Goal: Task Accomplishment & Management: Manage account settings

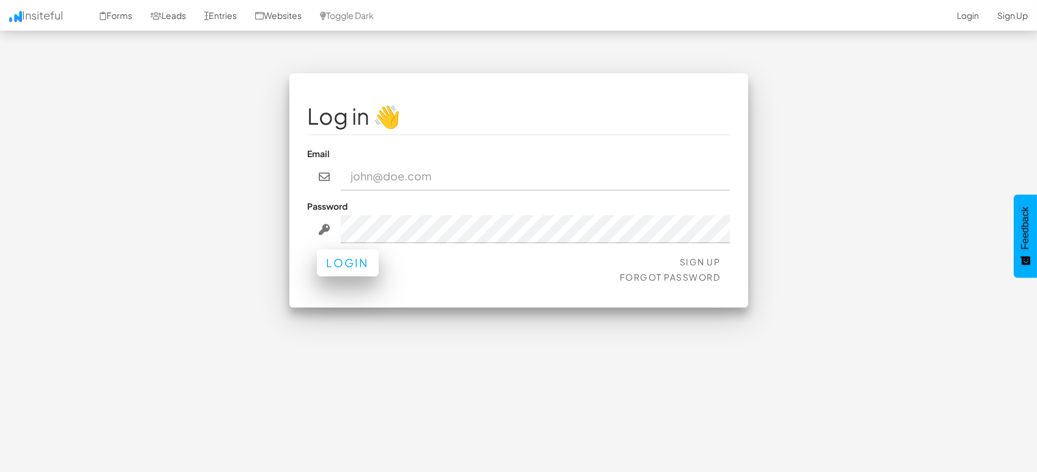
type input "marketing@mapsted.com"
click at [338, 272] on button "Login" at bounding box center [348, 263] width 62 height 27
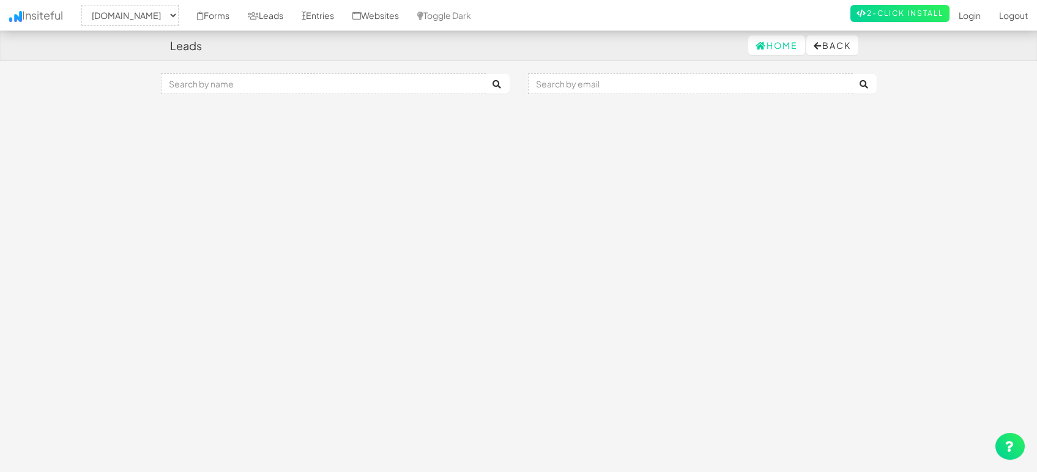
select select "1505"
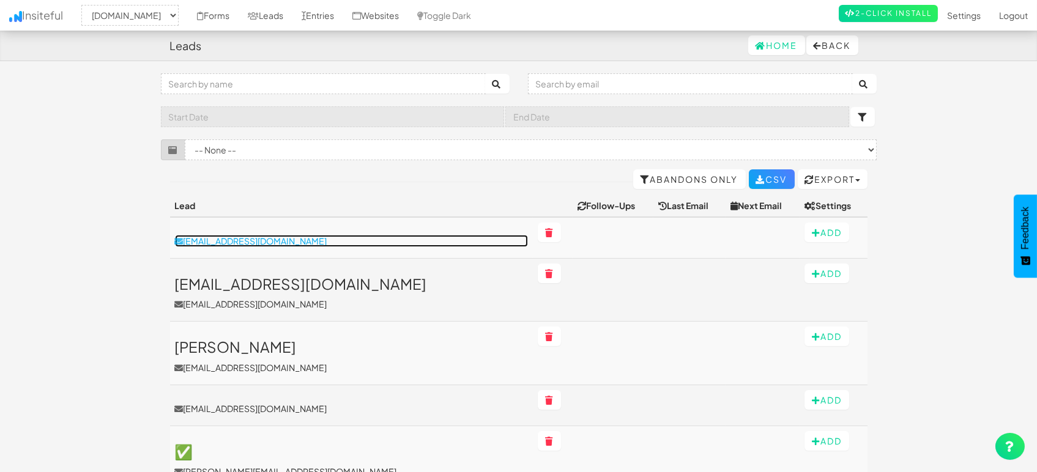
click at [274, 235] on p "cgmendoza@exologistica.com" at bounding box center [351, 241] width 353 height 12
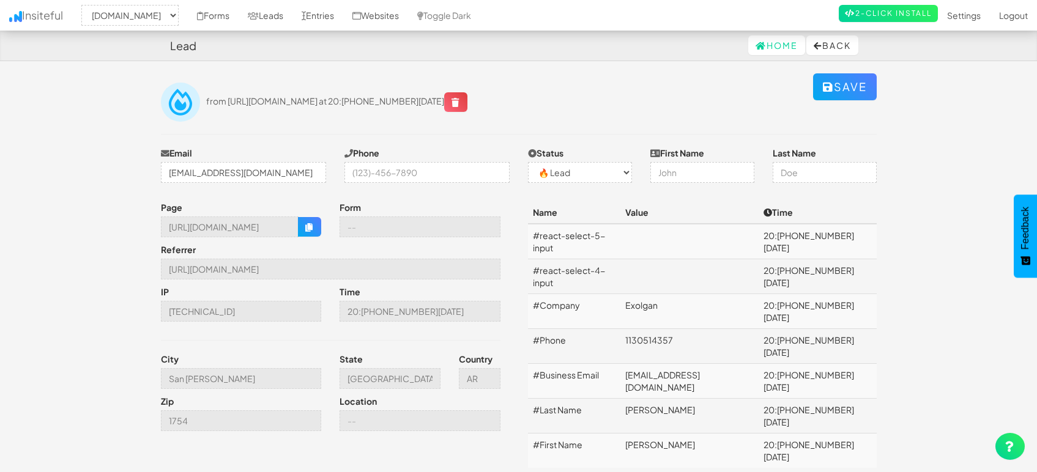
select select "1505"
select select "0"
click at [262, 13] on link "Leads" at bounding box center [266, 15] width 54 height 31
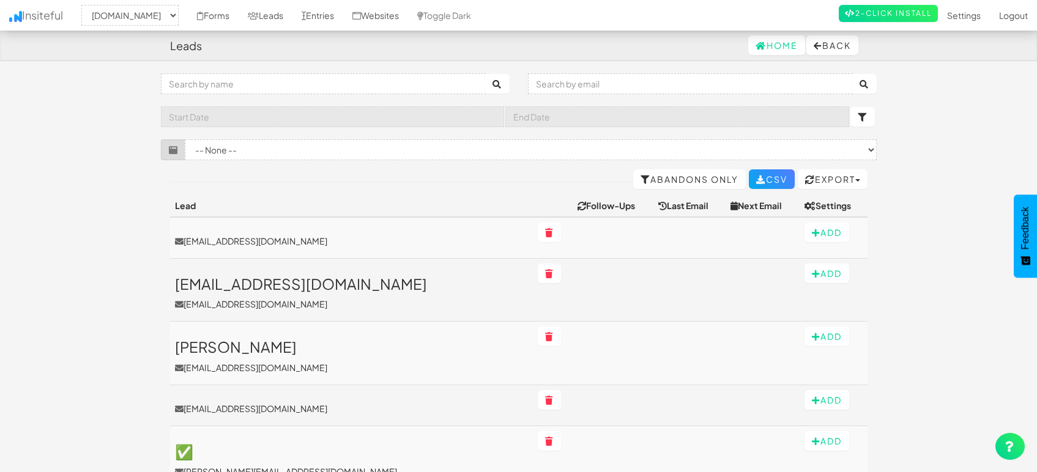
select select "1505"
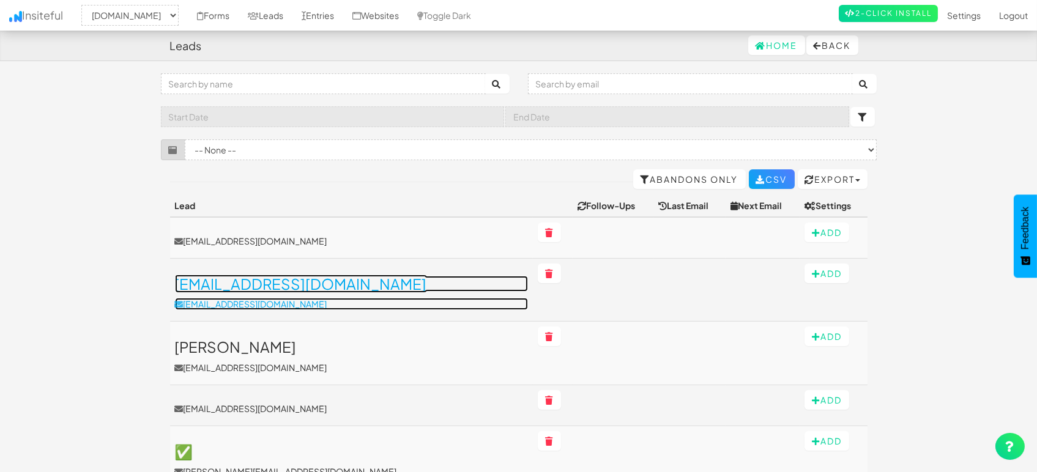
click at [267, 291] on h3 "[EMAIL_ADDRESS][DOMAIN_NAME]" at bounding box center [351, 284] width 353 height 16
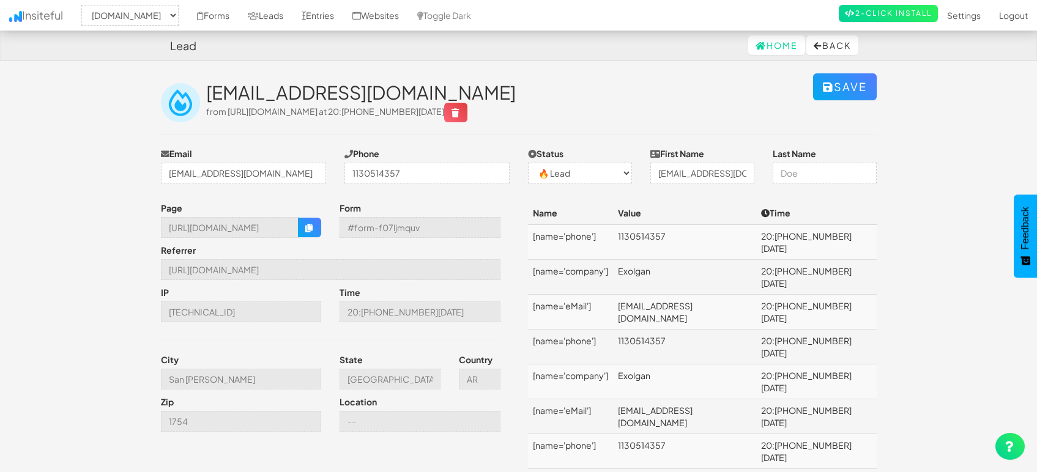
select select "1505"
select select "0"
